Goal: Task Accomplishment & Management: Use online tool/utility

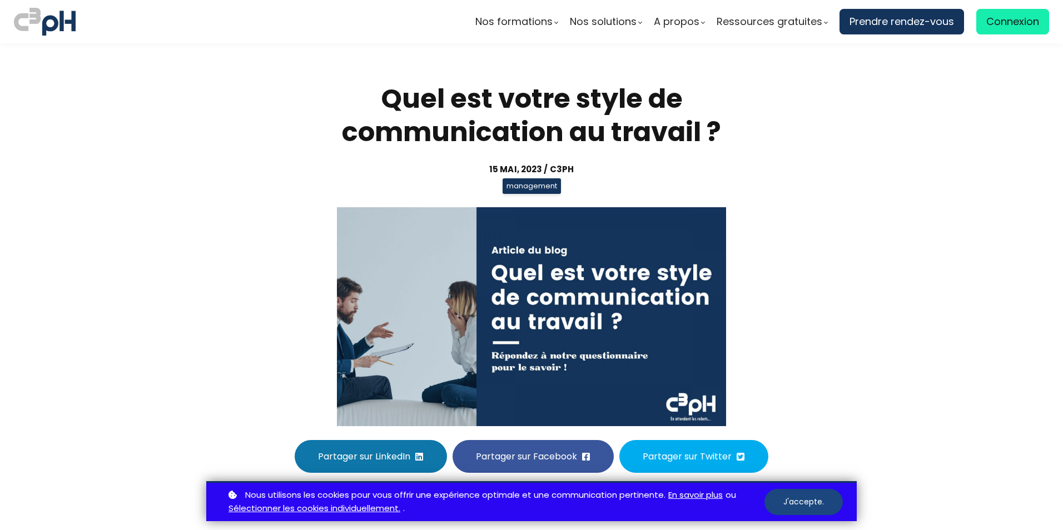
click at [812, 501] on button "J'accepte." at bounding box center [803, 502] width 78 height 26
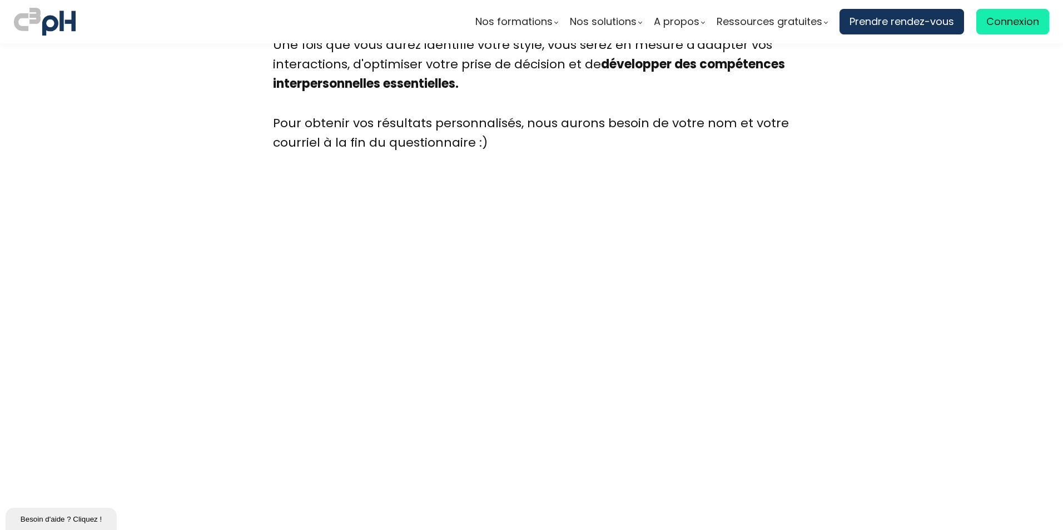
scroll to position [2943, 0]
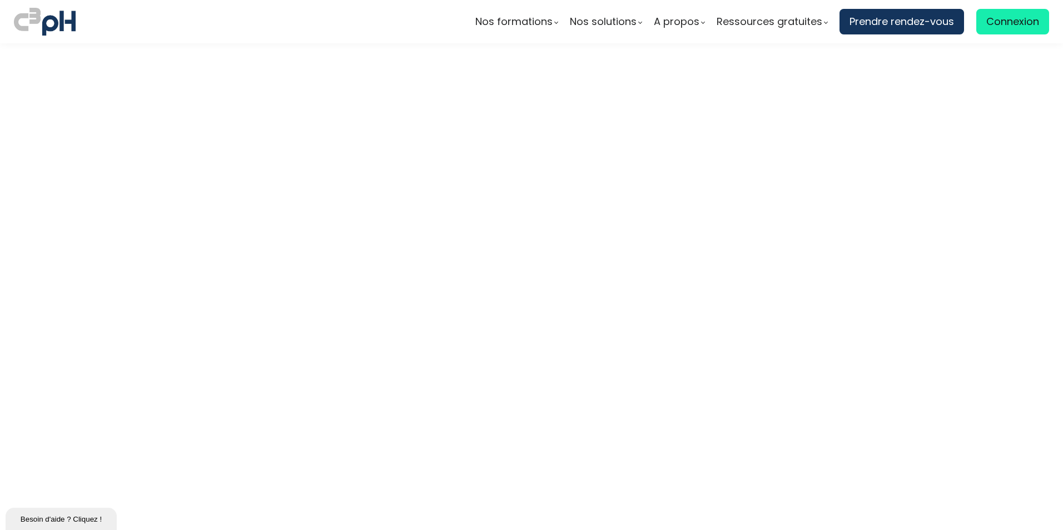
scroll to position [3055, 0]
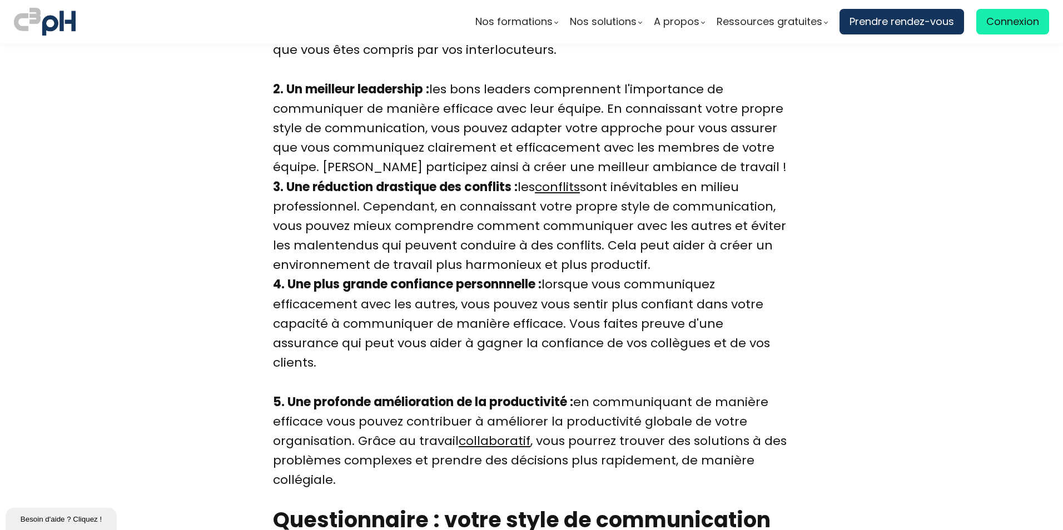
scroll to position [1943, 0]
